Goal: Information Seeking & Learning: Compare options

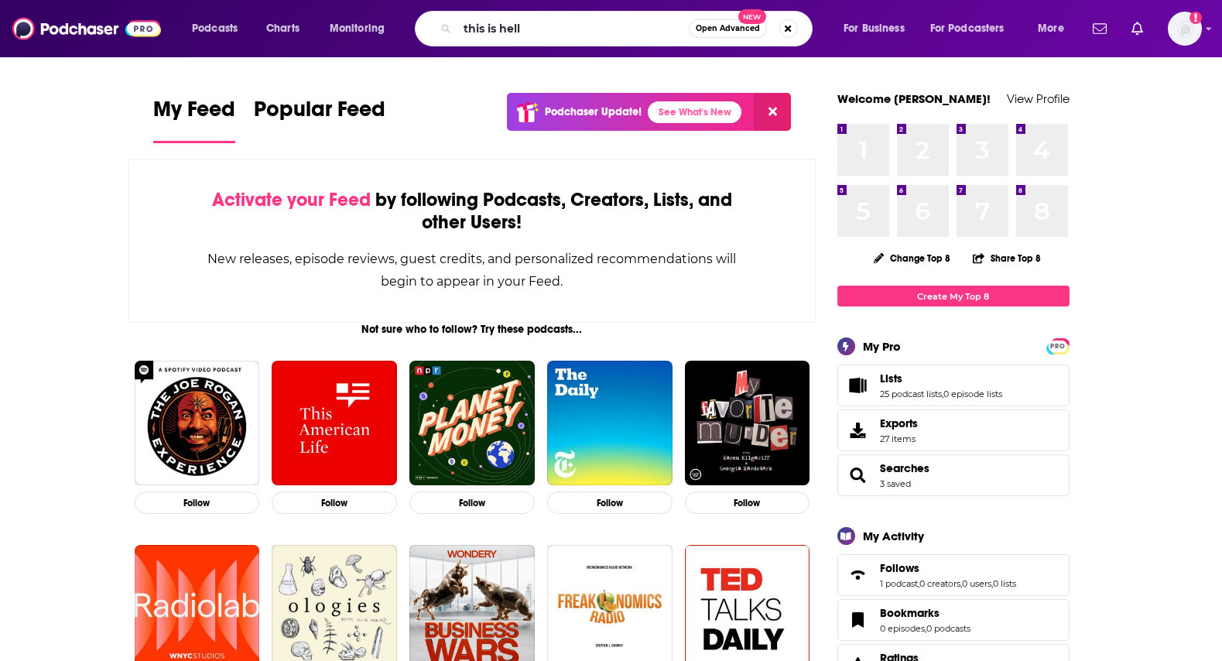
type input "this is hell"
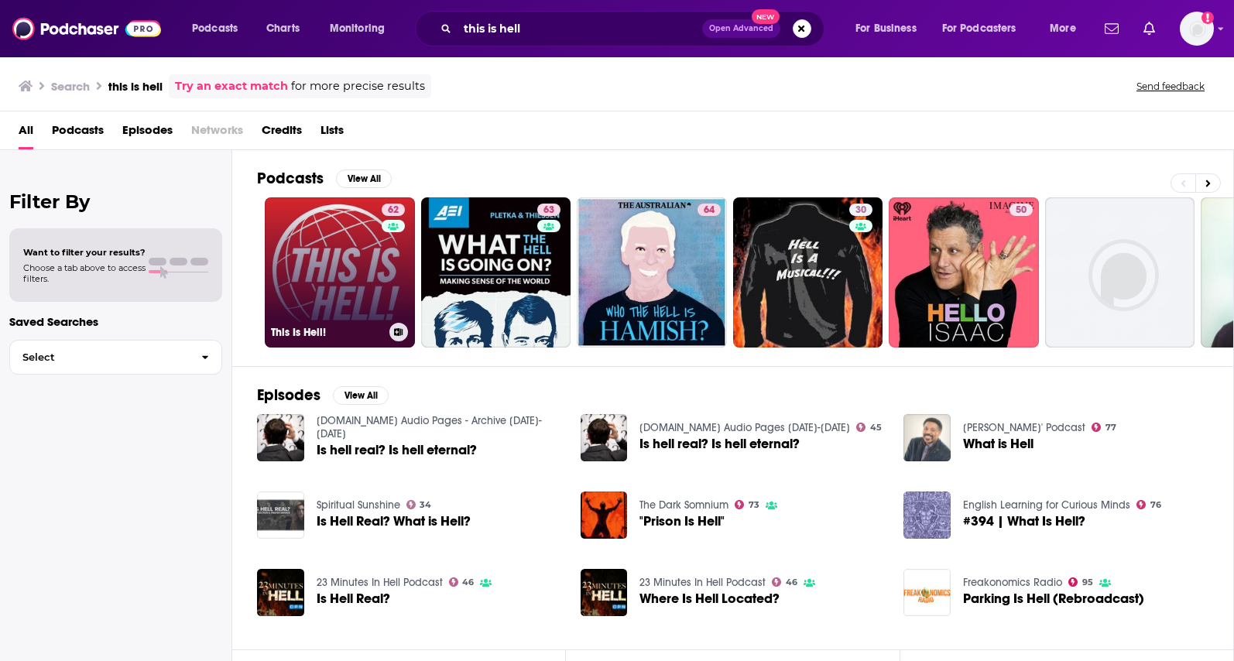
click at [364, 266] on link "62 This Is Hell!" at bounding box center [340, 272] width 150 height 150
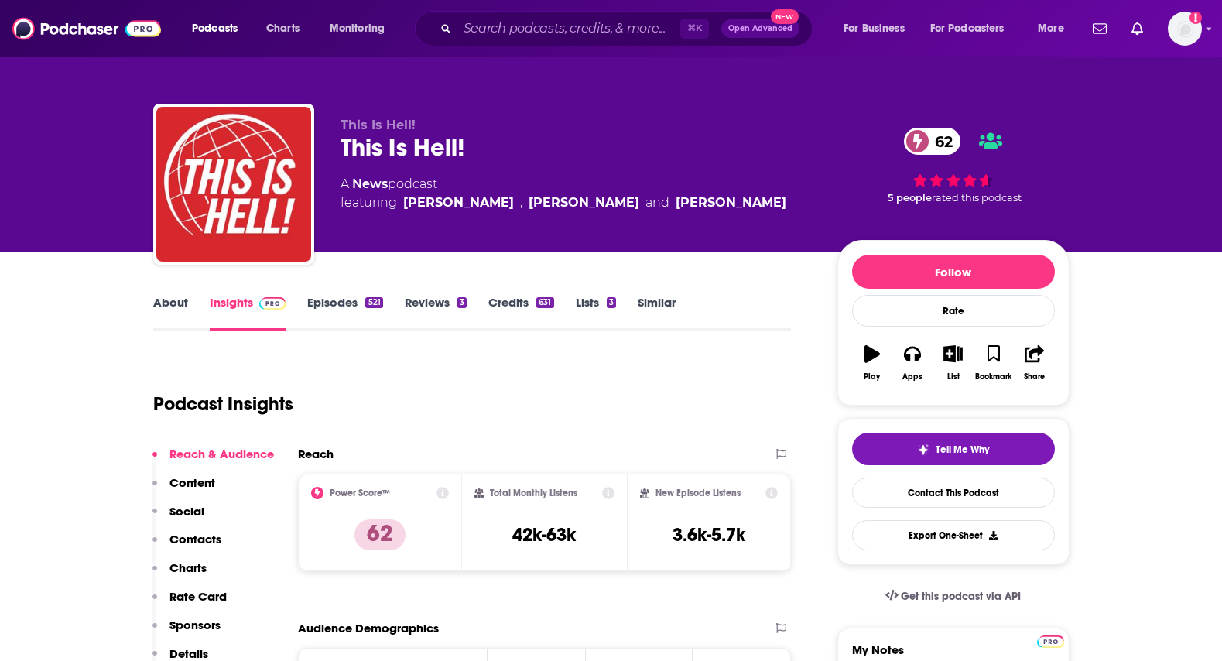
click at [659, 295] on link "Similar" at bounding box center [657, 313] width 38 height 36
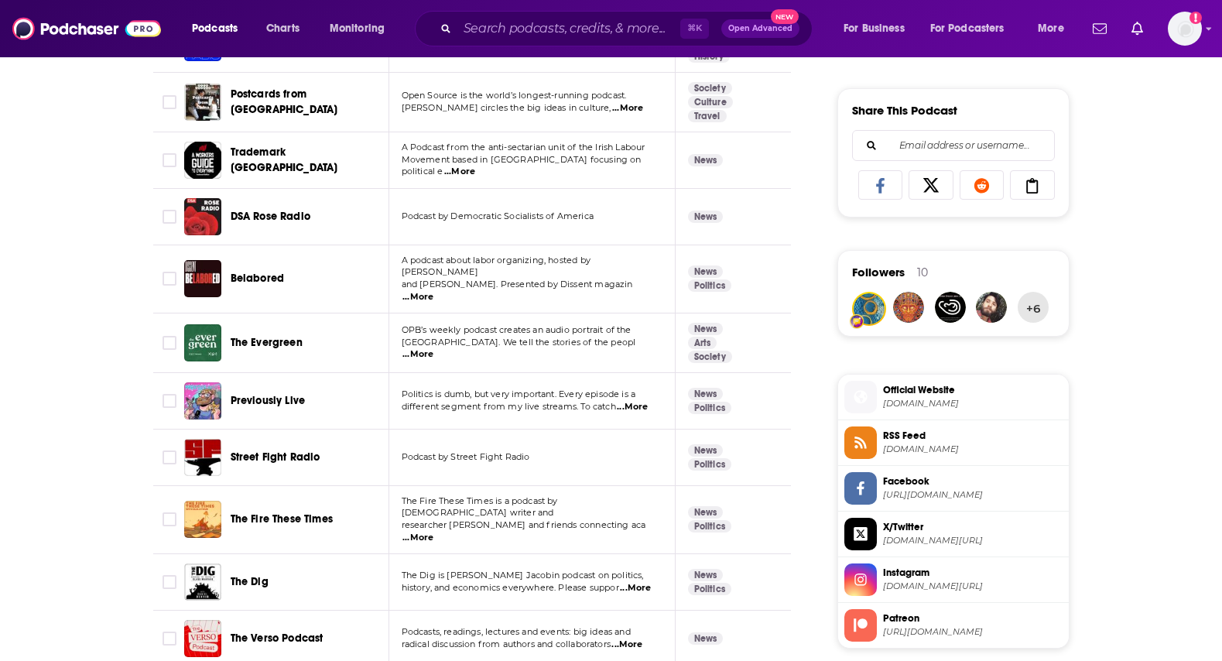
scroll to position [926, 0]
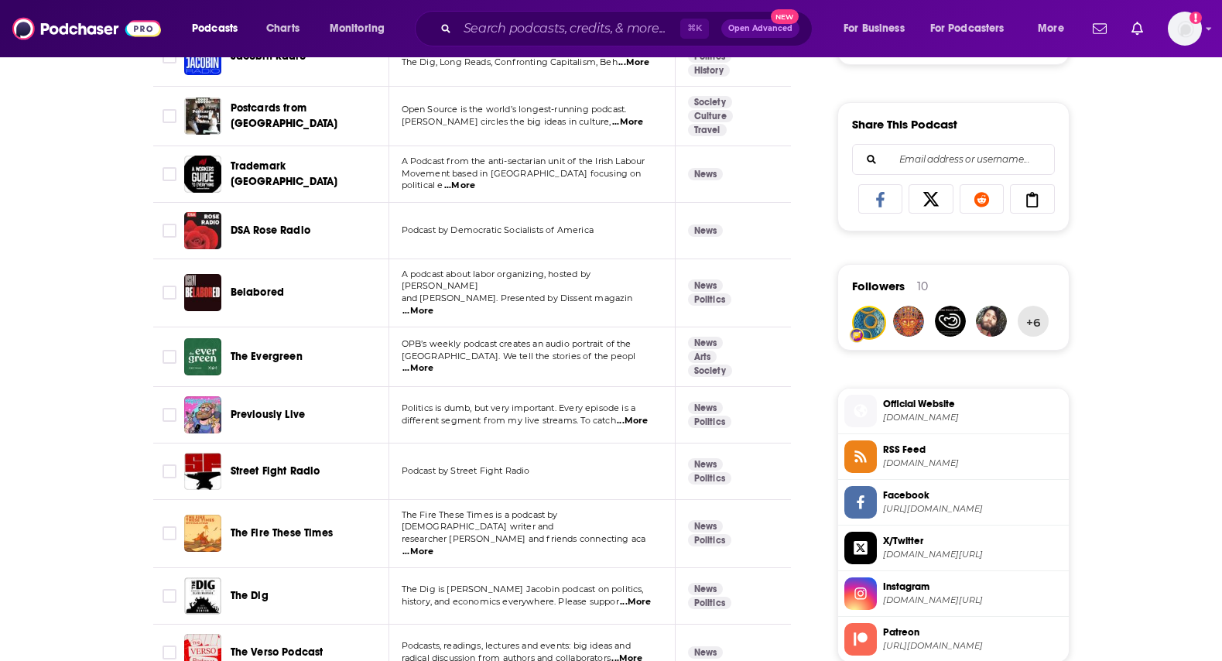
click at [266, 526] on span "The Fire These Times" at bounding box center [282, 532] width 102 height 13
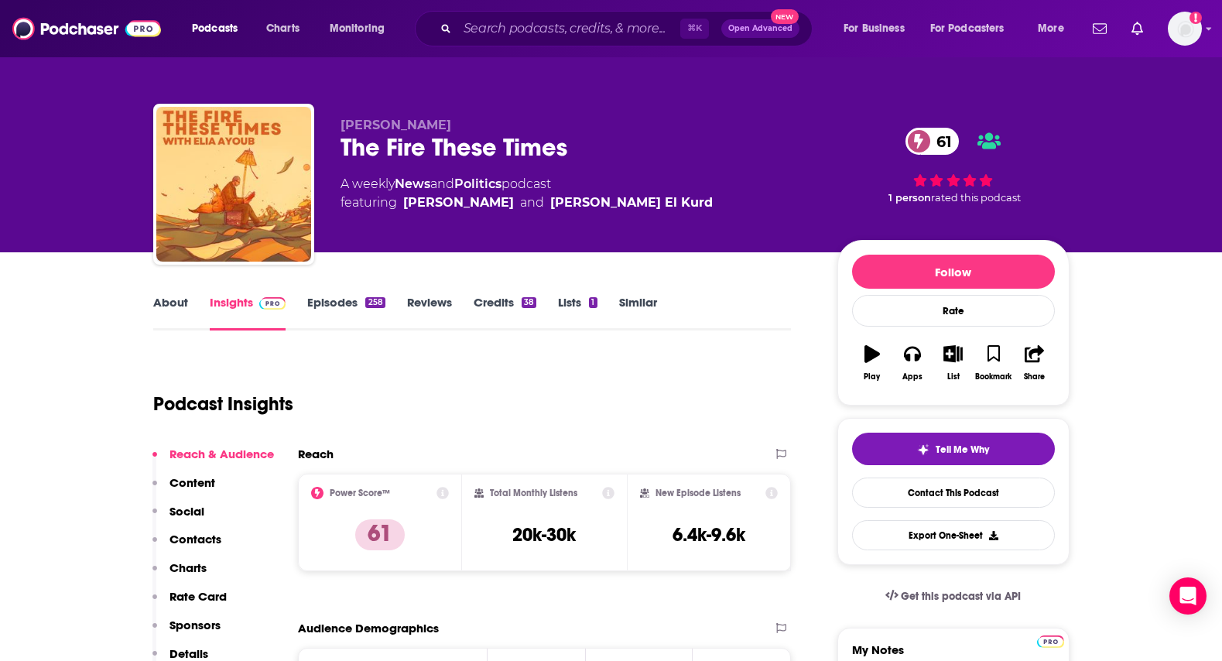
click at [185, 308] on link "About" at bounding box center [170, 313] width 35 height 36
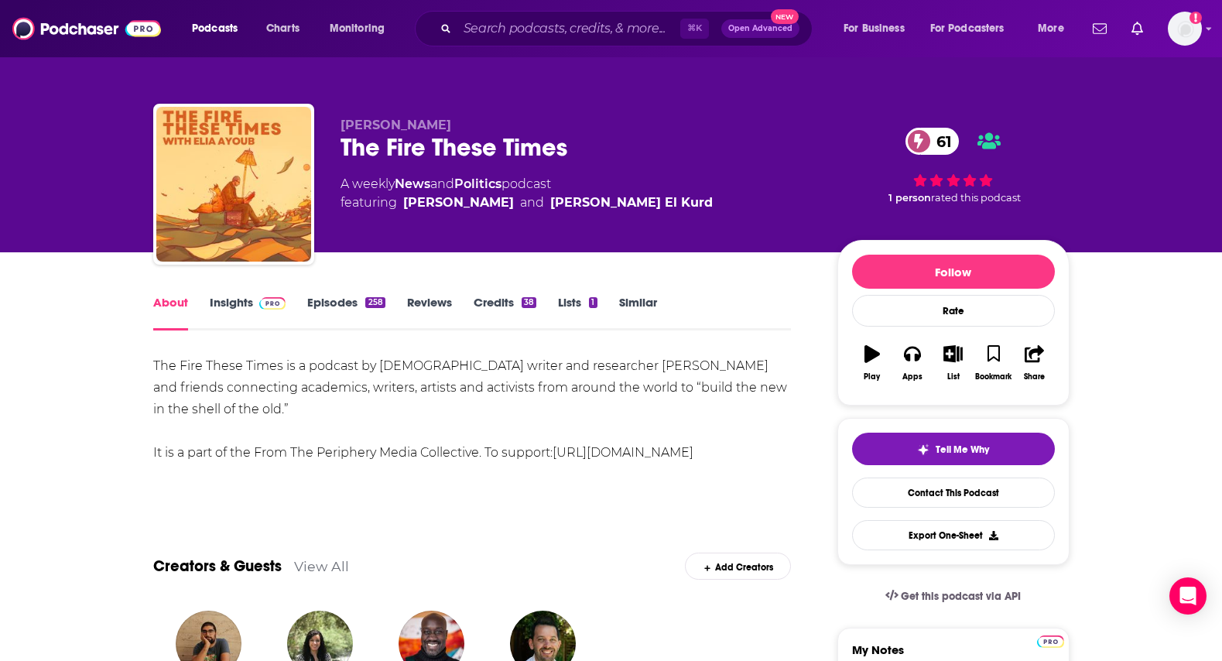
click at [228, 303] on link "Insights" at bounding box center [248, 313] width 77 height 36
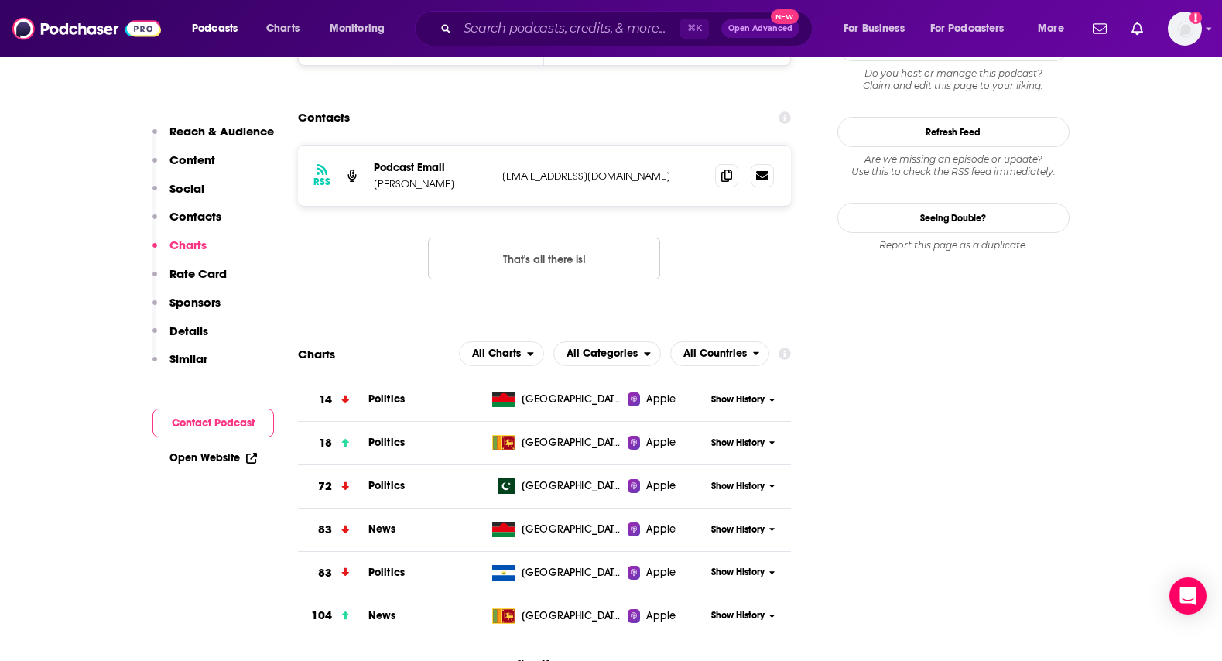
scroll to position [1636, 0]
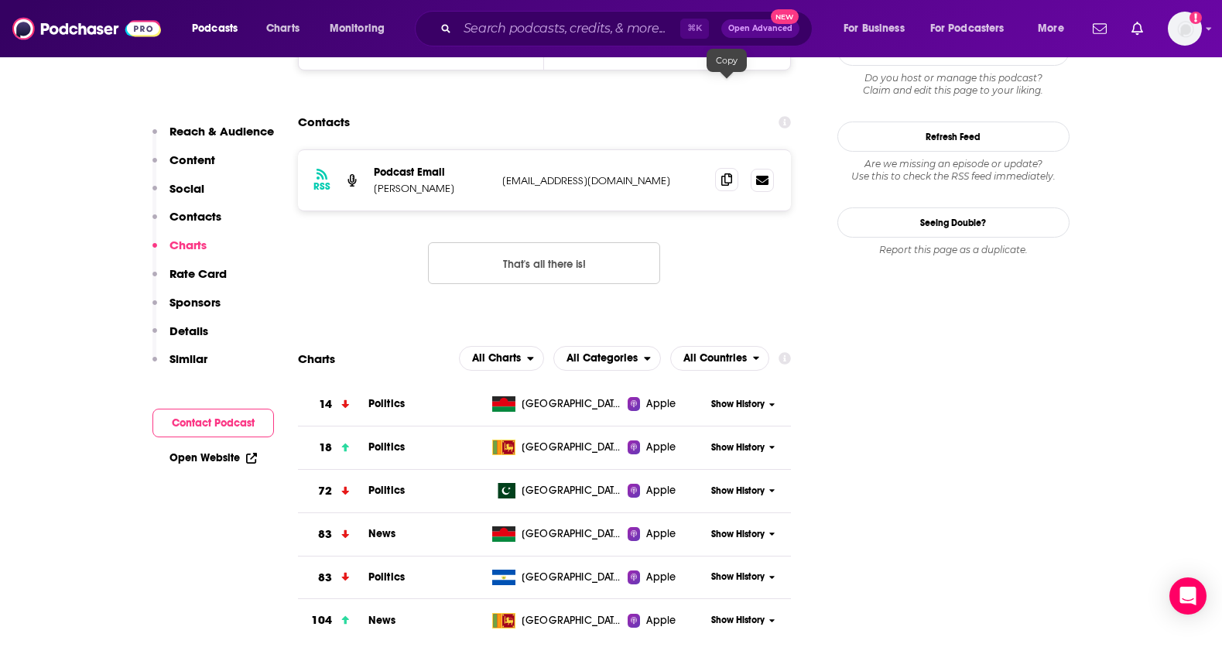
click at [726, 173] on icon at bounding box center [726, 179] width 11 height 12
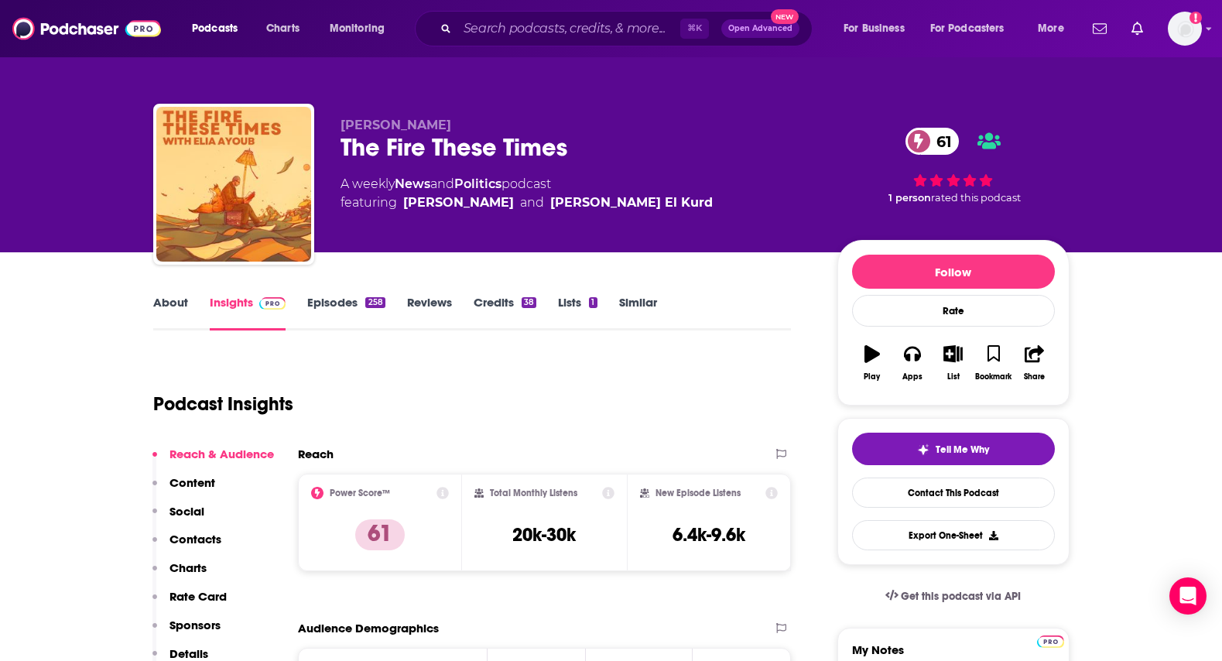
click at [323, 303] on link "Episodes 258" at bounding box center [345, 313] width 77 height 36
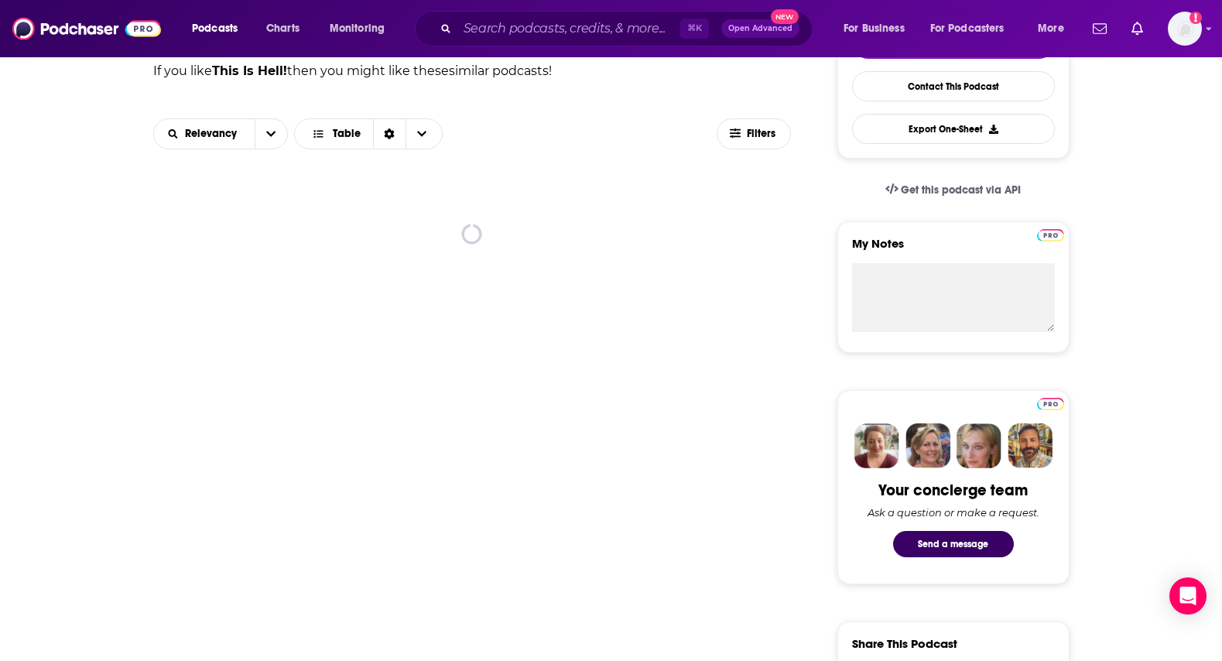
scroll to position [409, 0]
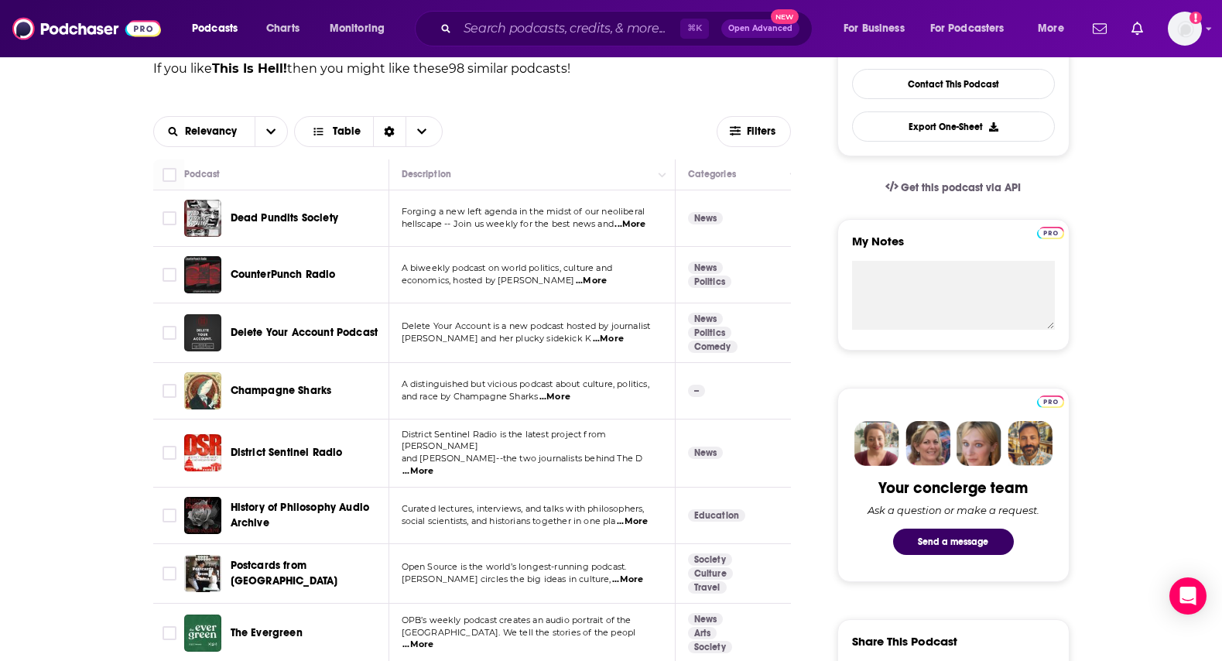
click at [290, 224] on span "Dead Pundits Society" at bounding box center [285, 217] width 108 height 13
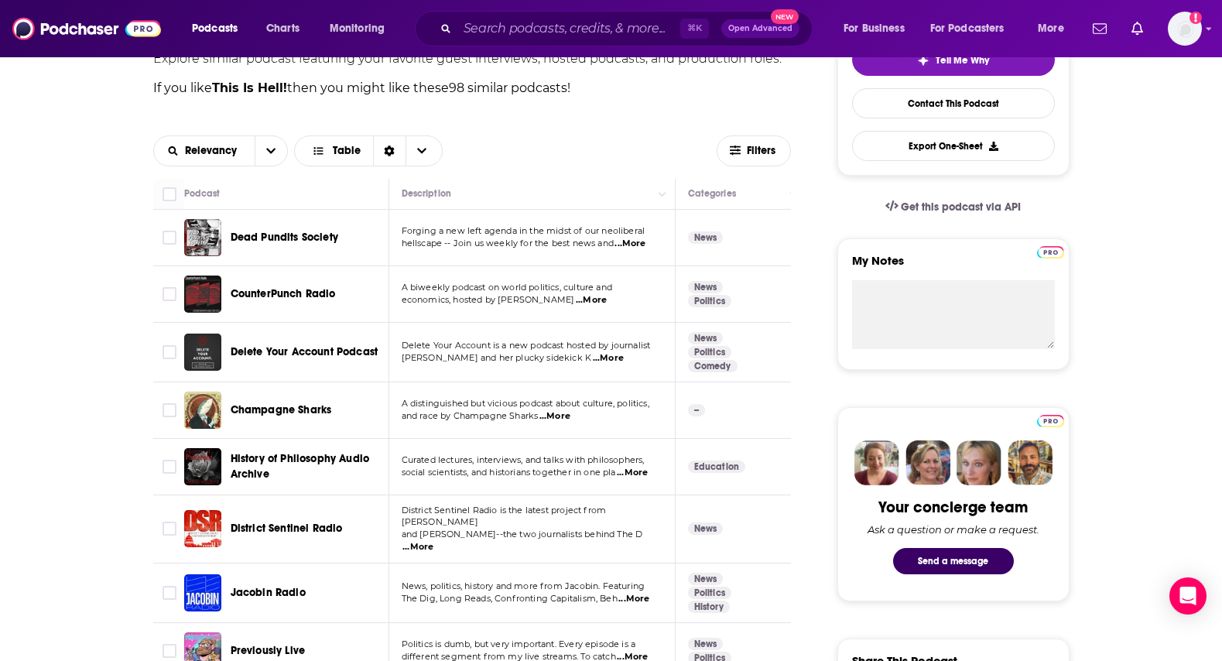
scroll to position [385, 0]
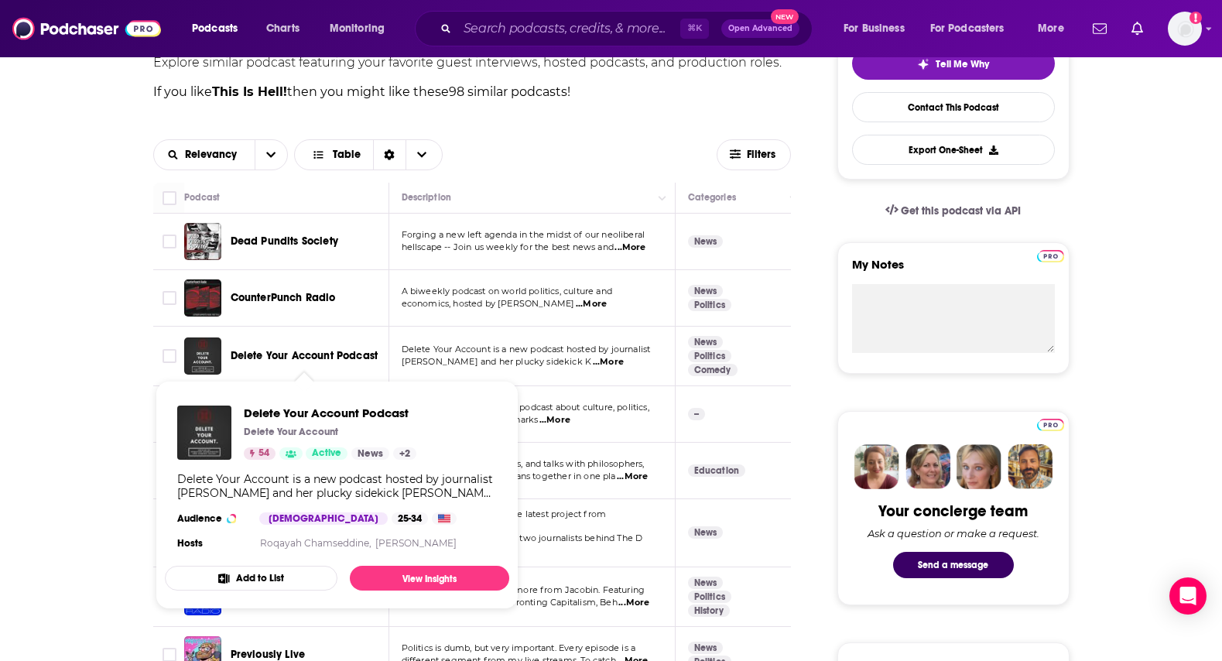
click at [350, 360] on span "Delete Your Account Podcast" at bounding box center [305, 355] width 148 height 13
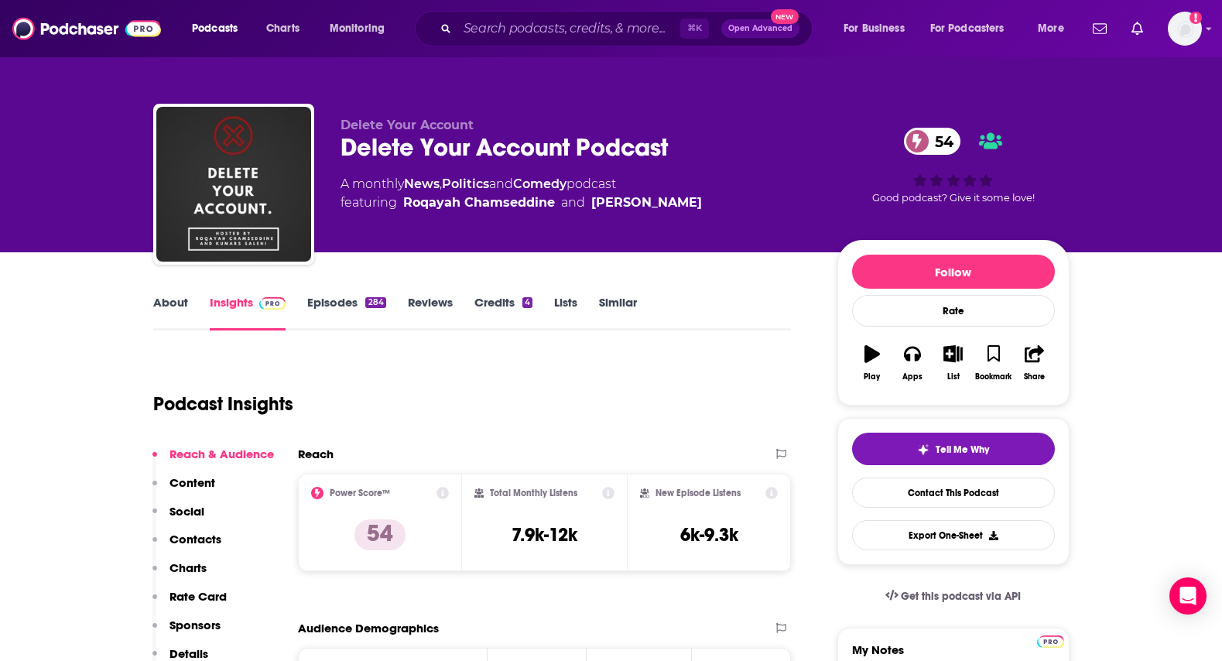
click at [173, 305] on link "About" at bounding box center [170, 313] width 35 height 36
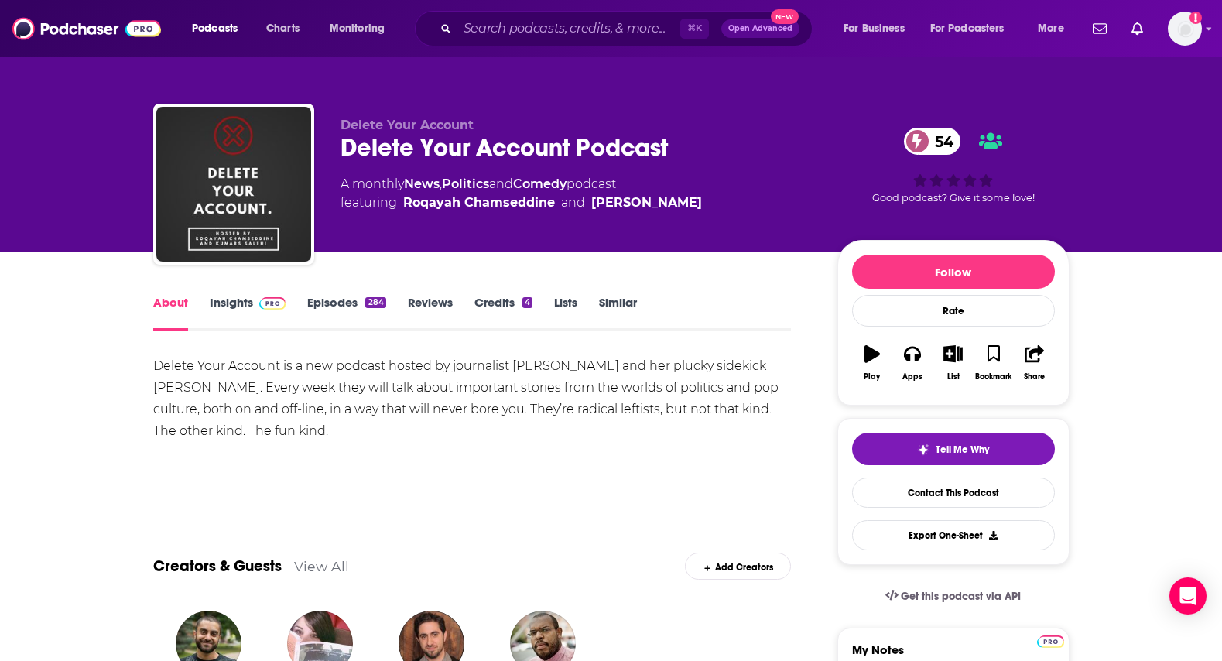
click at [245, 300] on link "Insights" at bounding box center [248, 313] width 77 height 36
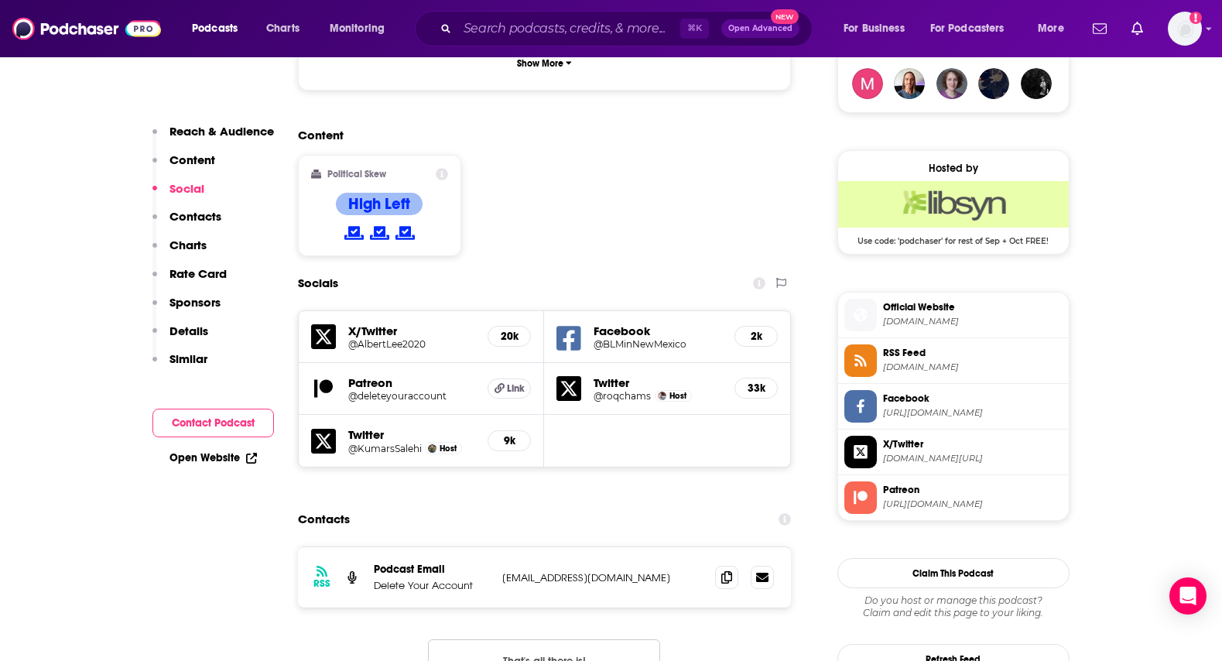
scroll to position [1188, 0]
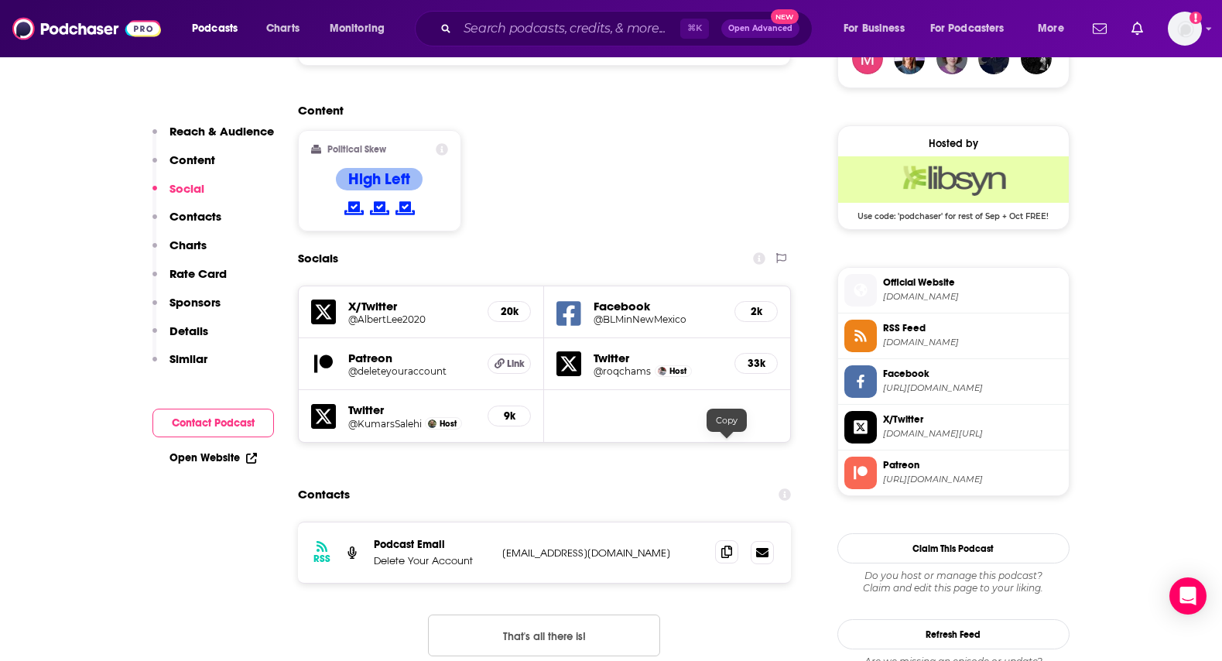
click at [733, 540] on span at bounding box center [726, 551] width 23 height 23
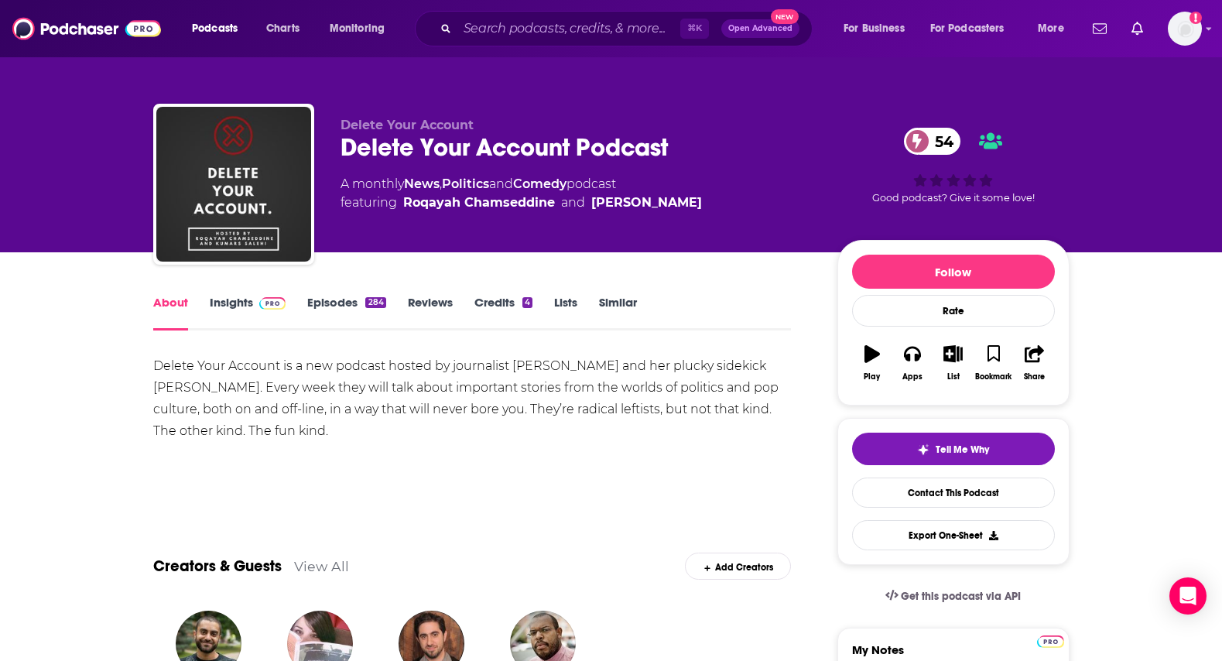
click at [618, 307] on link "Similar" at bounding box center [618, 313] width 38 height 36
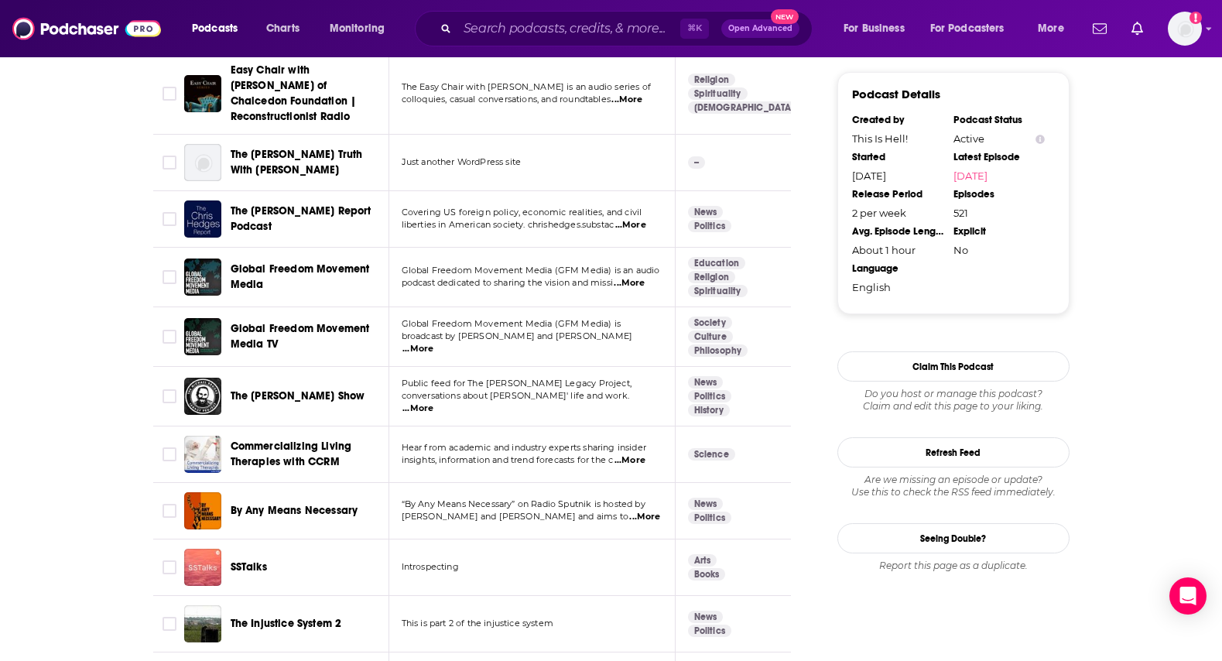
scroll to position [1586, 0]
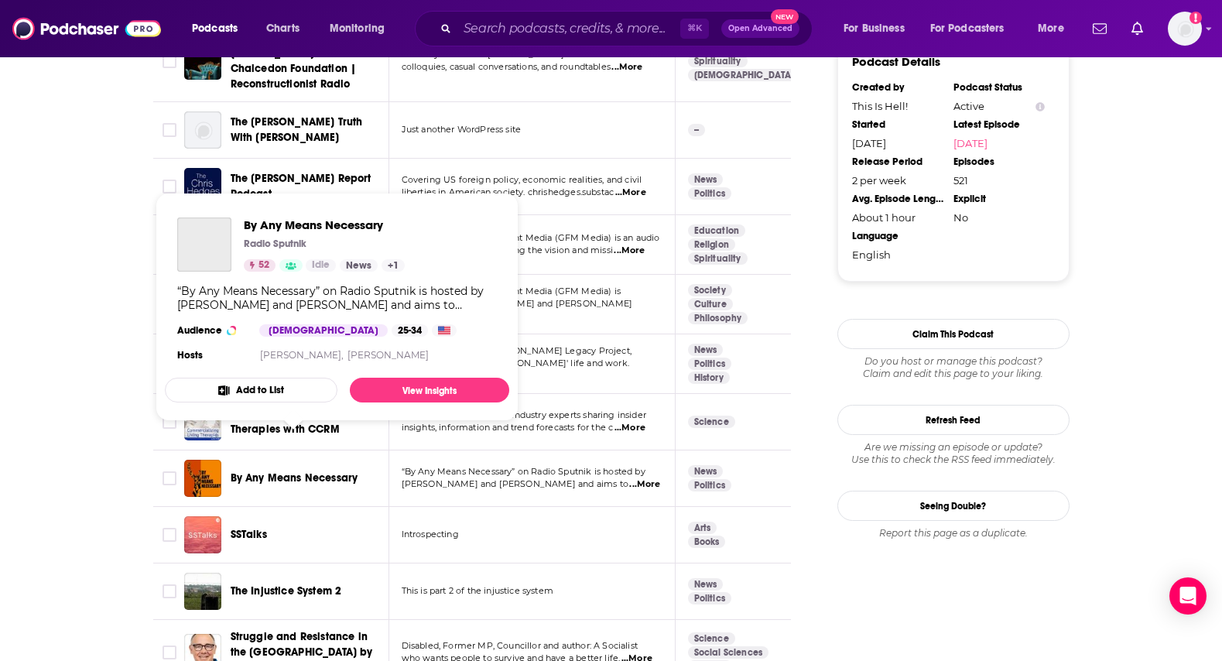
click at [328, 471] on span "By Any Means Necessary" at bounding box center [295, 477] width 128 height 13
